Goal: Task Accomplishment & Management: Manage account settings

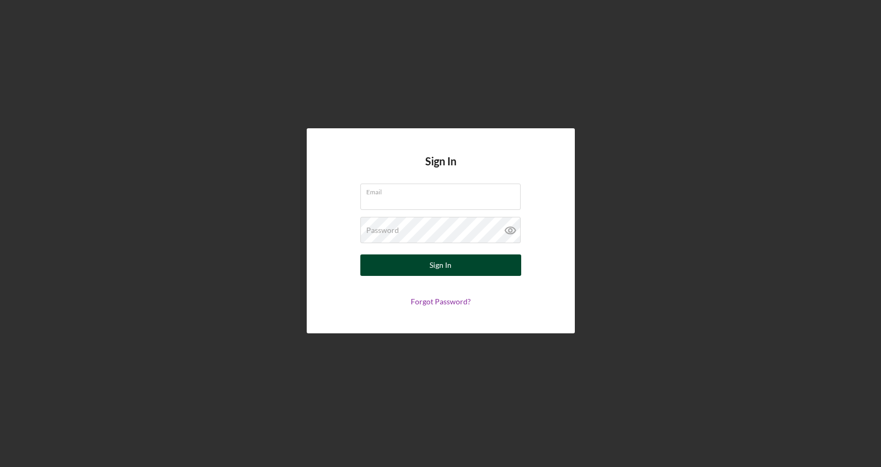
type input "[PERSON_NAME][EMAIL_ADDRESS][DOMAIN_NAME]"
click at [425, 271] on button "Sign In" at bounding box center [440, 264] width 161 height 21
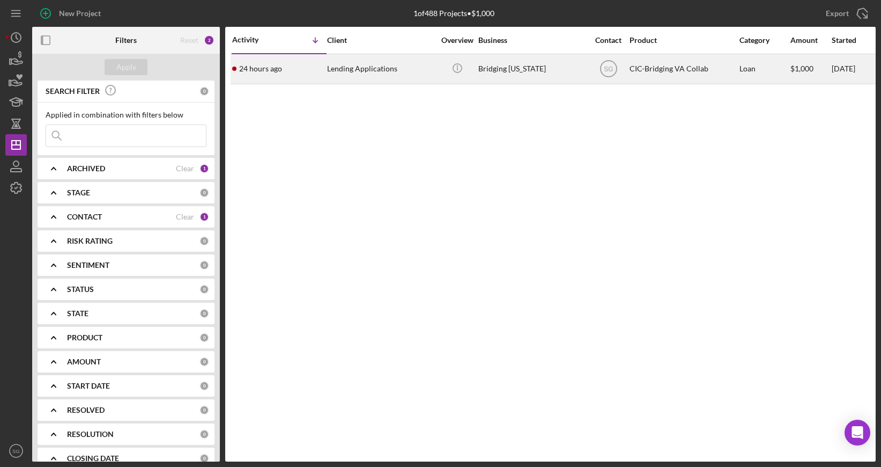
click at [392, 74] on div "Lending Applications" at bounding box center [380, 69] width 107 height 28
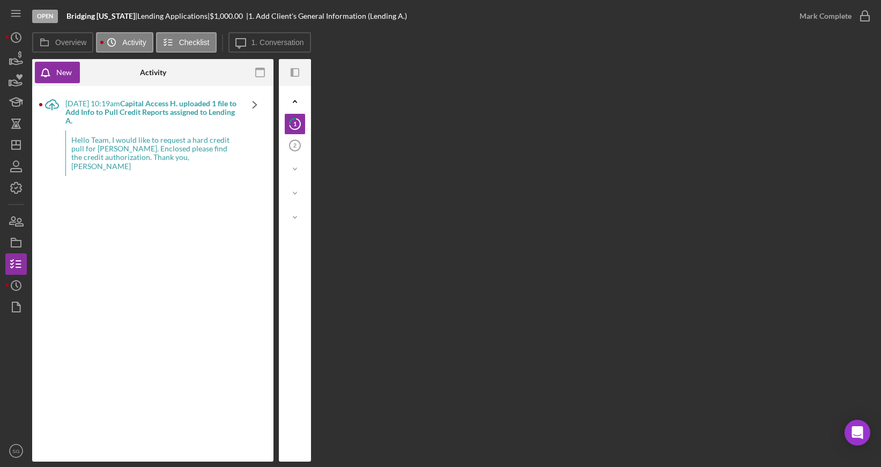
click at [253, 106] on icon "Icon/Navigate" at bounding box center [254, 104] width 27 height 27
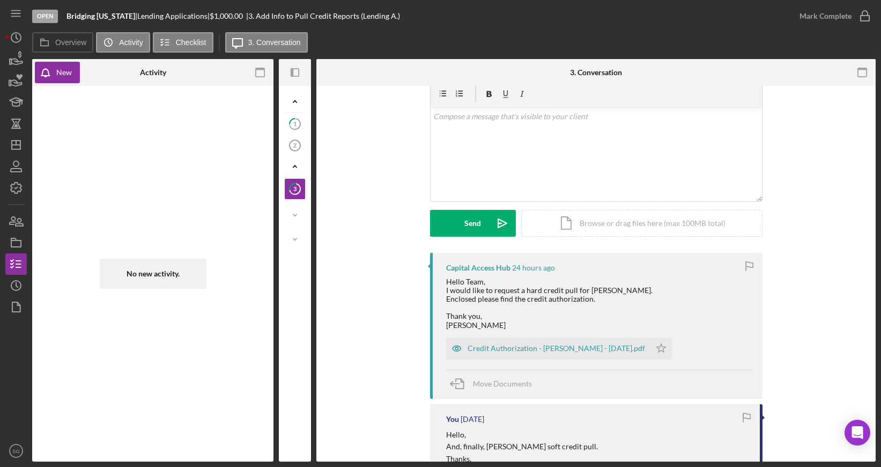
scroll to position [46, 0]
click at [603, 349] on div "Credit Authorization - [PERSON_NAME] - [DATE].pdf" at bounding box center [557, 346] width 178 height 9
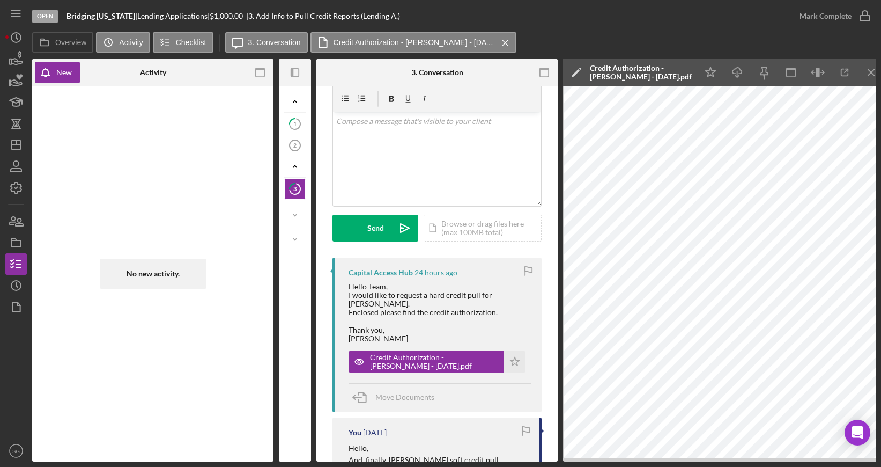
scroll to position [0, 0]
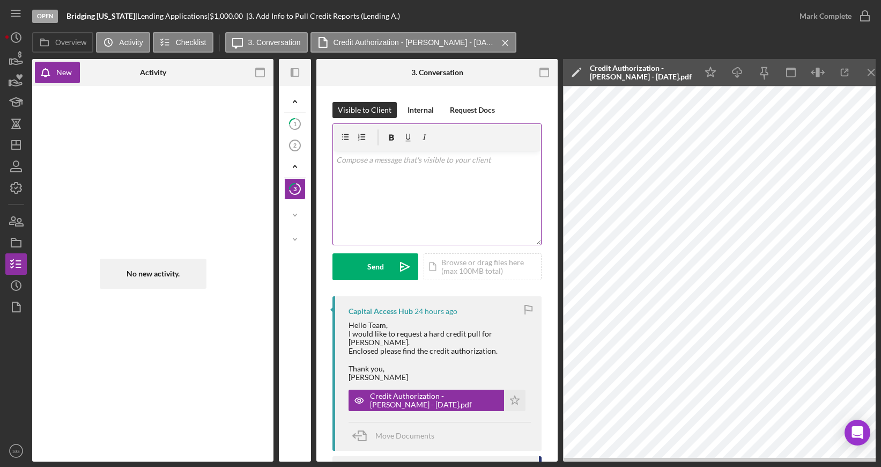
click at [468, 161] on p at bounding box center [437, 160] width 202 height 12
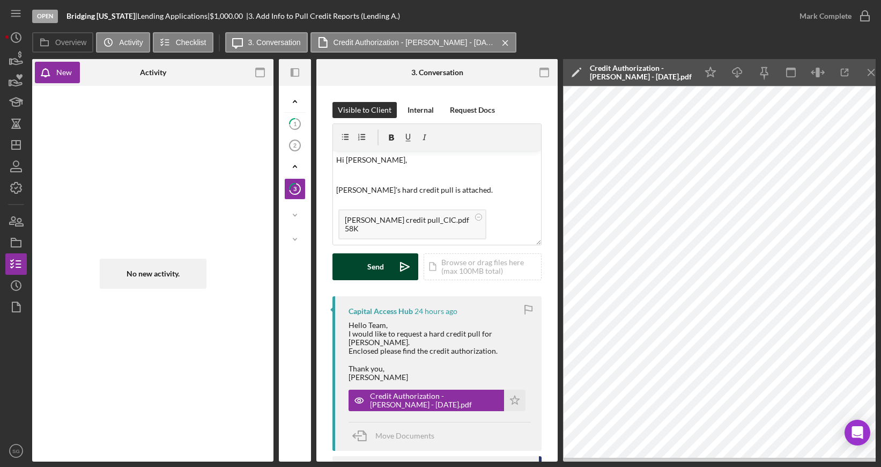
click at [373, 267] on div "Send" at bounding box center [375, 266] width 17 height 27
